Goal: Find specific page/section: Find specific page/section

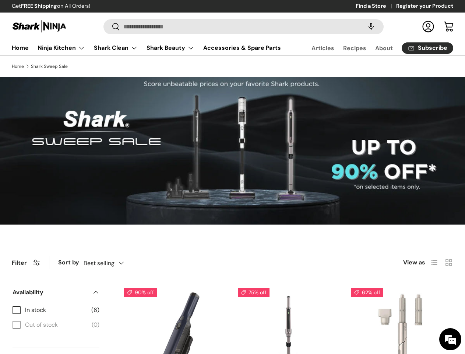
click at [364, 27] on speech-search-button at bounding box center [372, 26] width 24 height 16
click at [155, 55] on summary "Shark Beauty" at bounding box center [170, 48] width 57 height 15
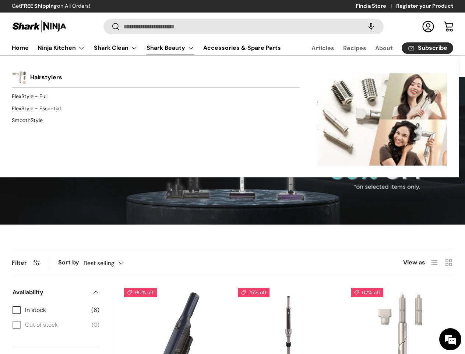
click at [204, 74] on div "Back Shark Beauty Hairstylers FlexStyle - Full FlexStyle - Essential SmoothStyl…" at bounding box center [229, 116] width 459 height 122
click at [312, 74] on div "Back Shark Beauty Hairstylers FlexStyle - Full FlexStyle - Essential SmoothStyl…" at bounding box center [229, 116] width 459 height 122
click at [158, 74] on div "Back Shark Beauty Hairstylers FlexStyle - Full FlexStyle - Essential SmoothStyl…" at bounding box center [229, 116] width 459 height 122
click at [241, 76] on div "Back Shark Beauty Hairstylers FlexStyle - Full FlexStyle - Essential SmoothStyl…" at bounding box center [229, 116] width 459 height 122
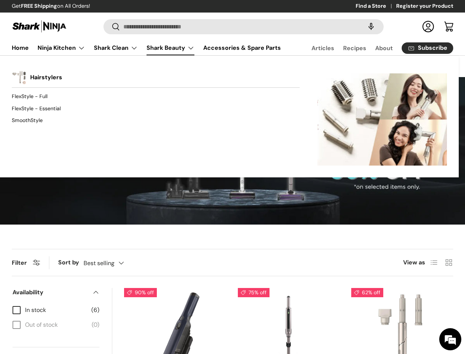
click at [343, 74] on div "Back Shark Beauty Hairstylers FlexStyle - Full FlexStyle - Essential SmoothStyl…" at bounding box center [229, 116] width 459 height 122
click at [313, 74] on div "Back Shark Beauty Hairstylers FlexStyle - Full FlexStyle - Essential SmoothStyl…" at bounding box center [229, 116] width 459 height 122
click at [27, 266] on span "Filter" at bounding box center [19, 263] width 15 height 8
